Goal: Transaction & Acquisition: Purchase product/service

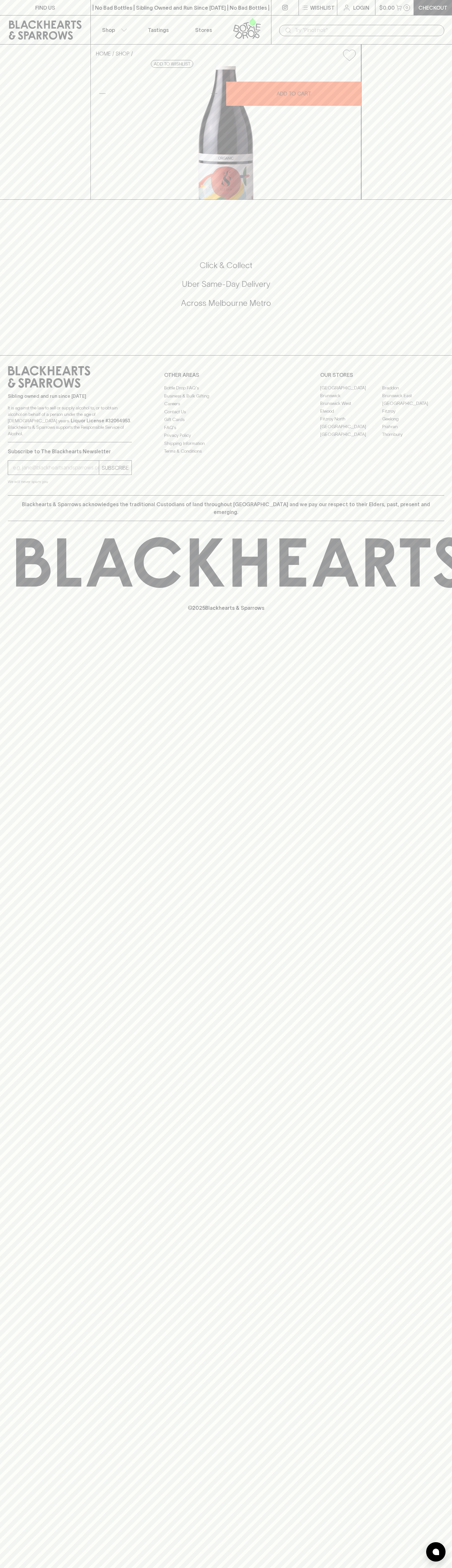
click at [381, 30] on input "text" at bounding box center [366, 30] width 144 height 10
click at [426, 46] on div "No options" at bounding box center [361, 44] width 165 height 17
click at [52, 1567] on html "FIND US | No Bad Bottles | Sibling Owned and Run Since [DATE] | No Bad Bottles …" at bounding box center [226, 784] width 452 height 1568
click at [19, 91] on div "HOME SHOP See Saw Invergo Pinot Noir 2022 $28.00 Add to wishlist 10% discount w…" at bounding box center [226, 122] width 452 height 155
